Goal: Navigation & Orientation: Go to known website

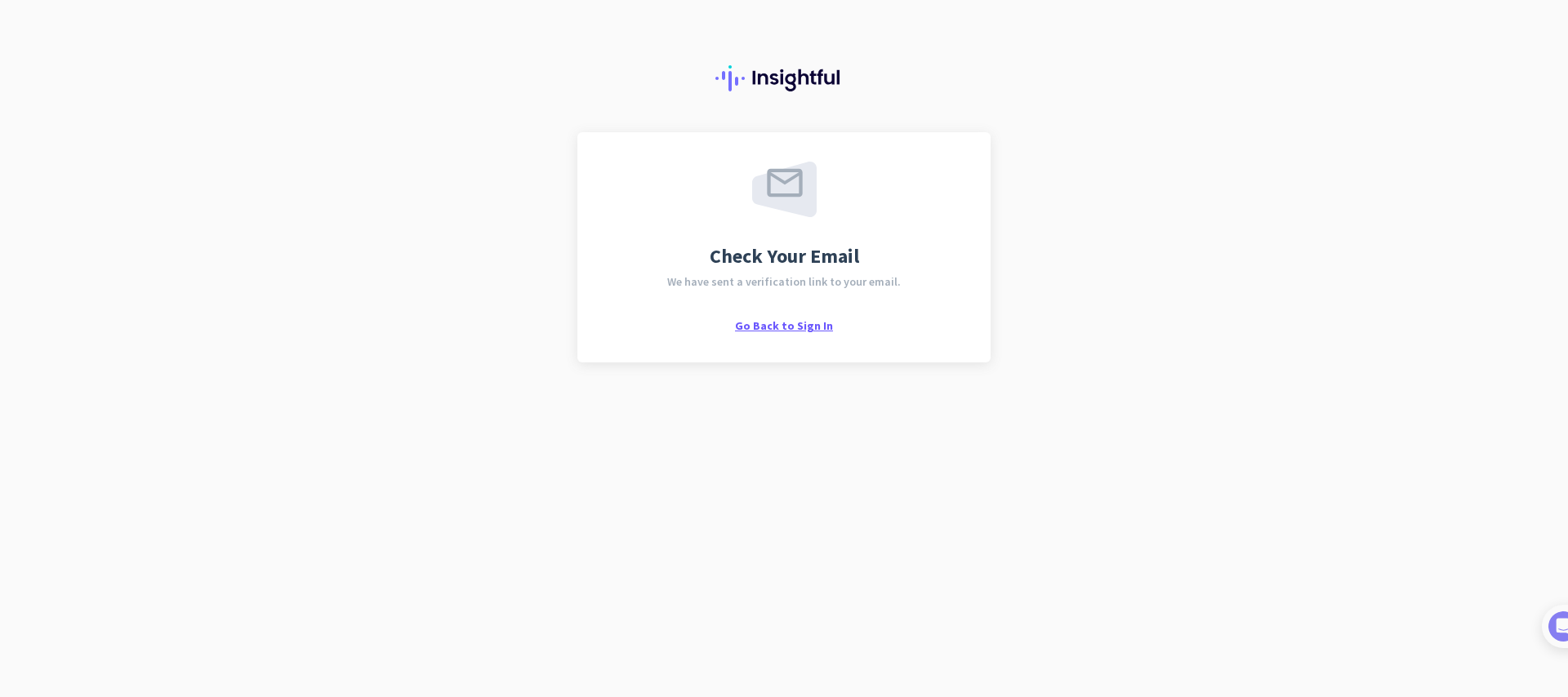
click at [744, 326] on span "Go Back to Sign In" at bounding box center [783, 326] width 98 height 15
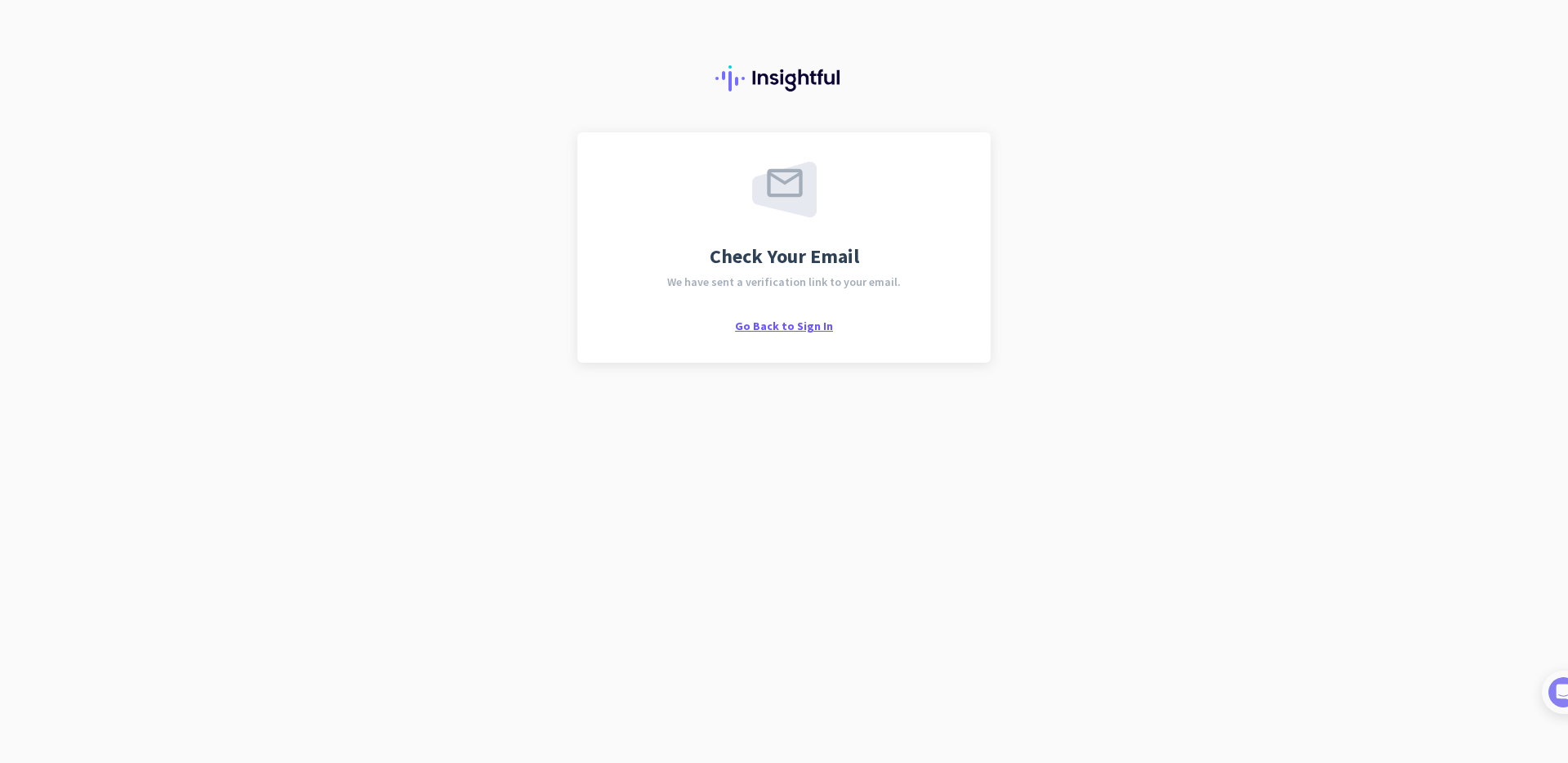
click at [814, 327] on span "Go Back to Sign In" at bounding box center [783, 326] width 98 height 15
